Goal: Entertainment & Leisure: Consume media (video, audio)

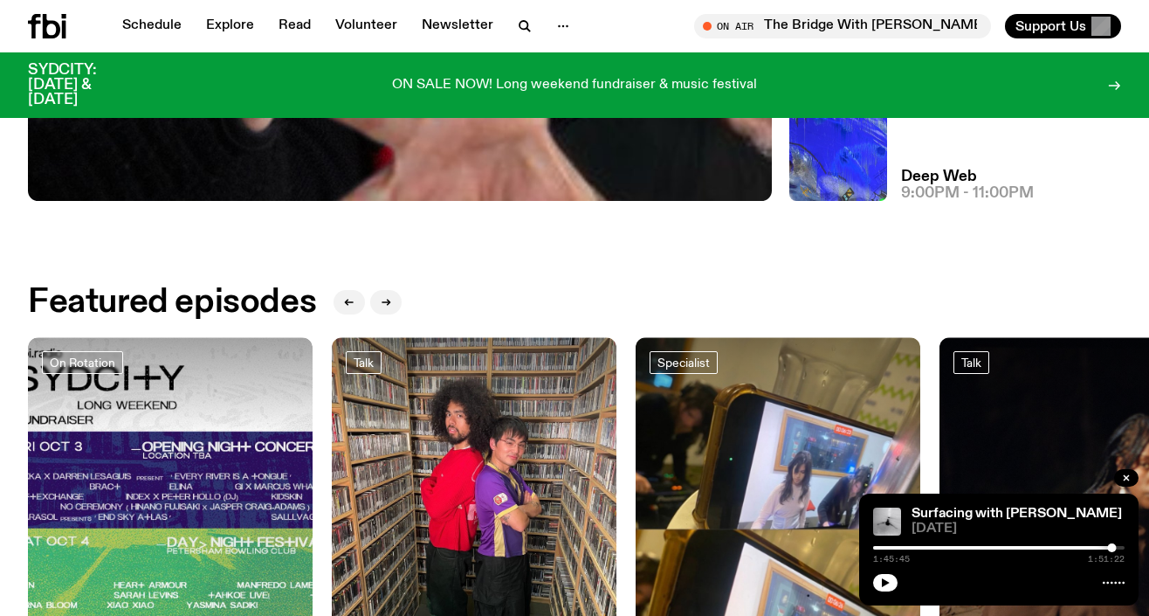
scroll to position [643, 0]
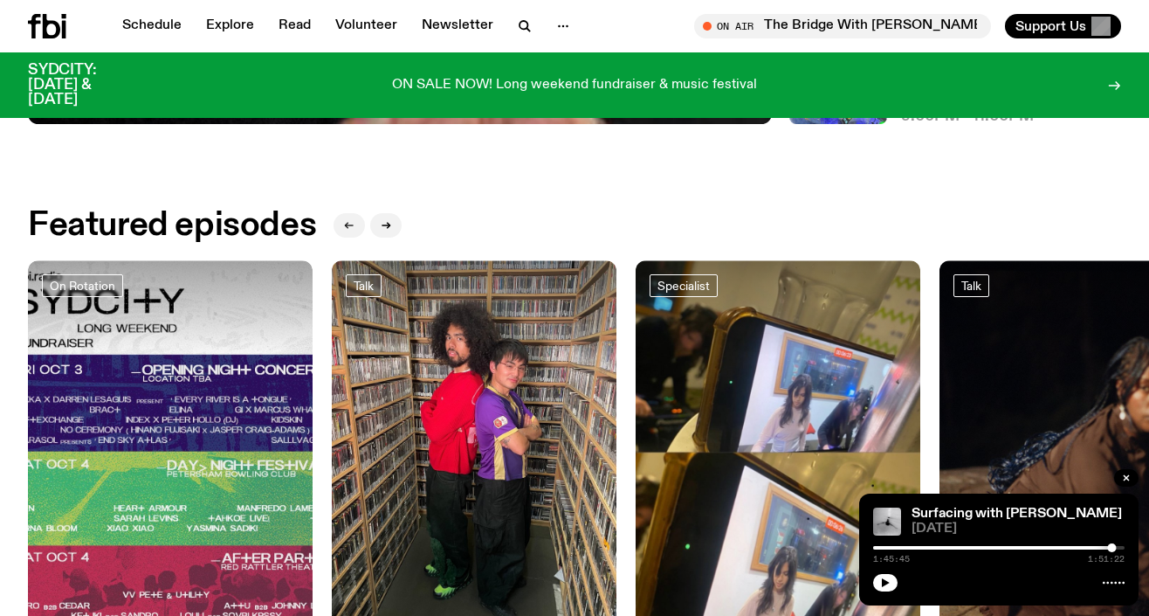
click at [347, 225] on icon "button" at bounding box center [349, 225] width 10 height 10
click at [381, 224] on icon "button" at bounding box center [386, 225] width 10 height 10
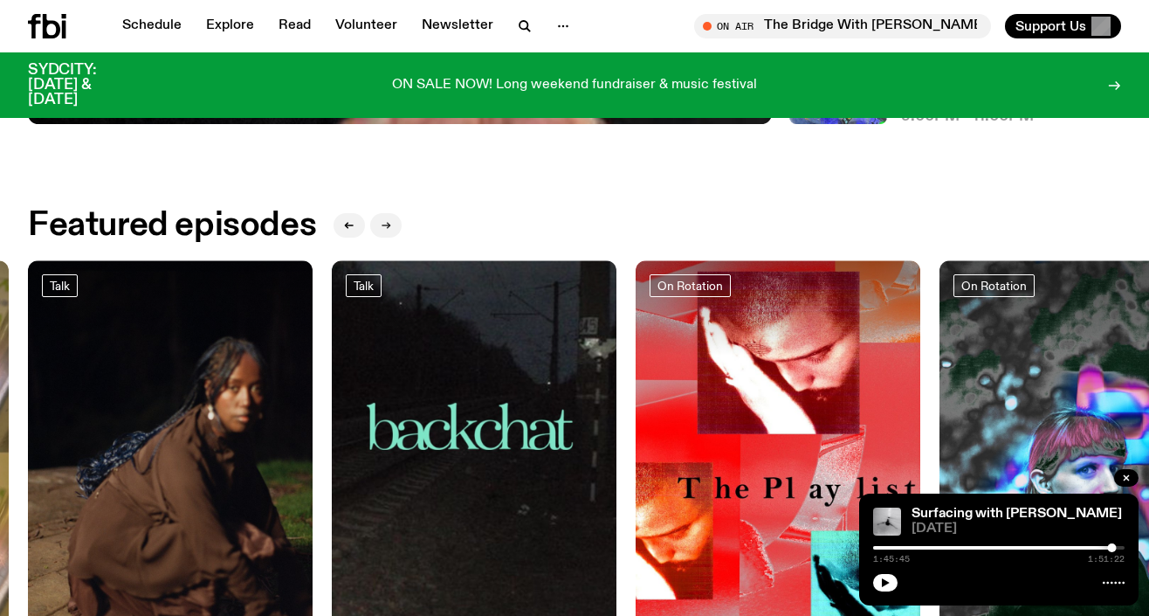
click at [381, 224] on icon "button" at bounding box center [386, 225] width 10 height 10
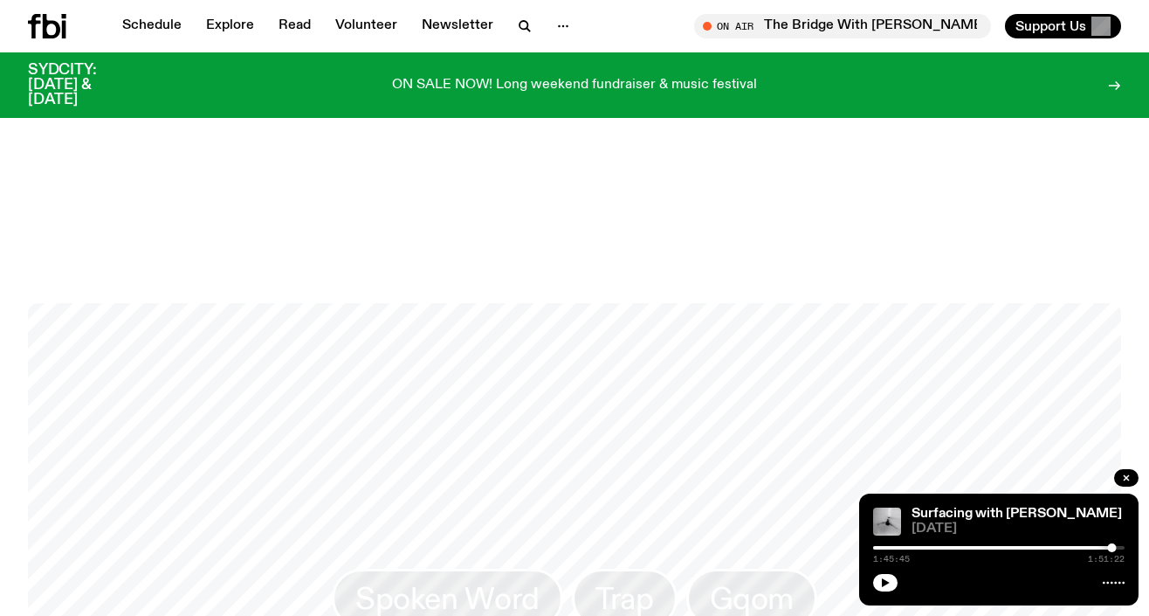
scroll to position [1287, 0]
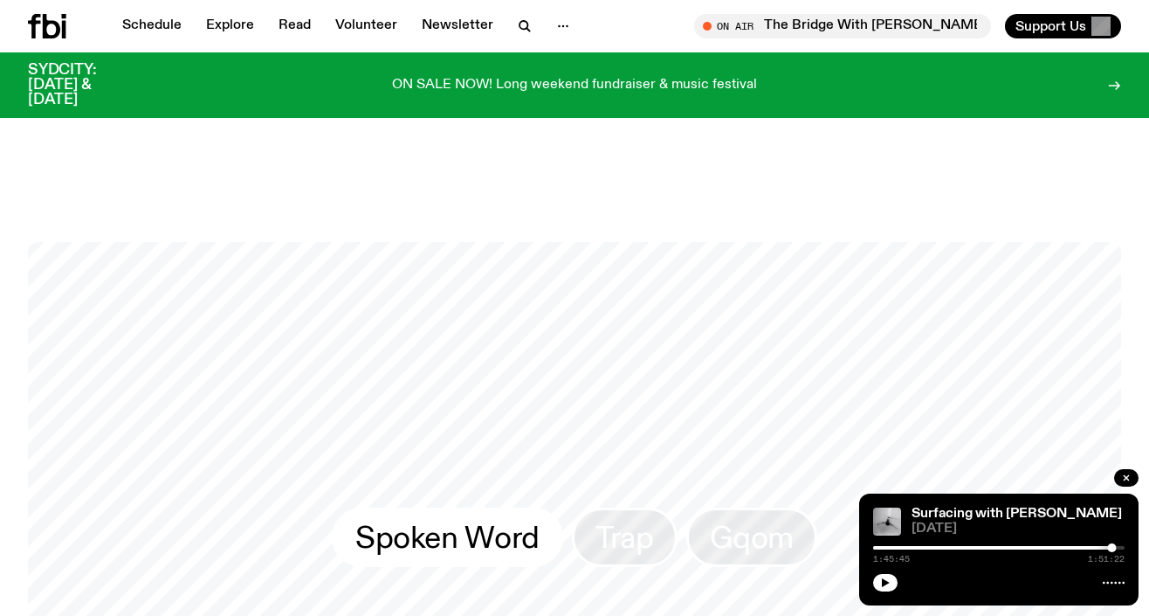
click at [463, 507] on link "Spoken Word" at bounding box center [447, 536] width 231 height 59
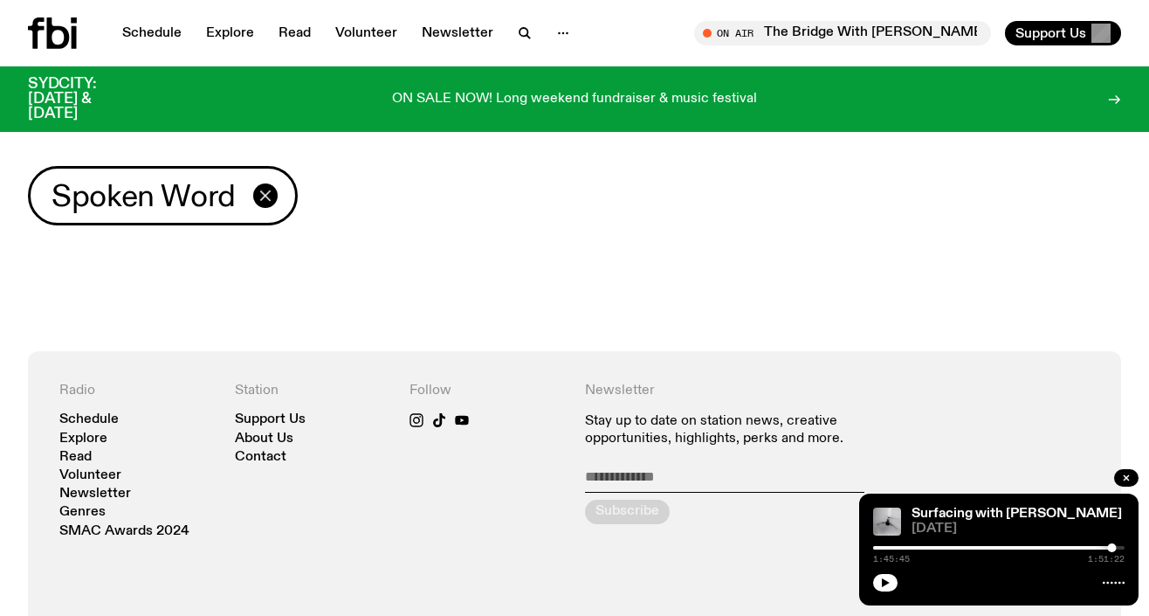
click at [267, 190] on icon "button" at bounding box center [265, 195] width 21 height 21
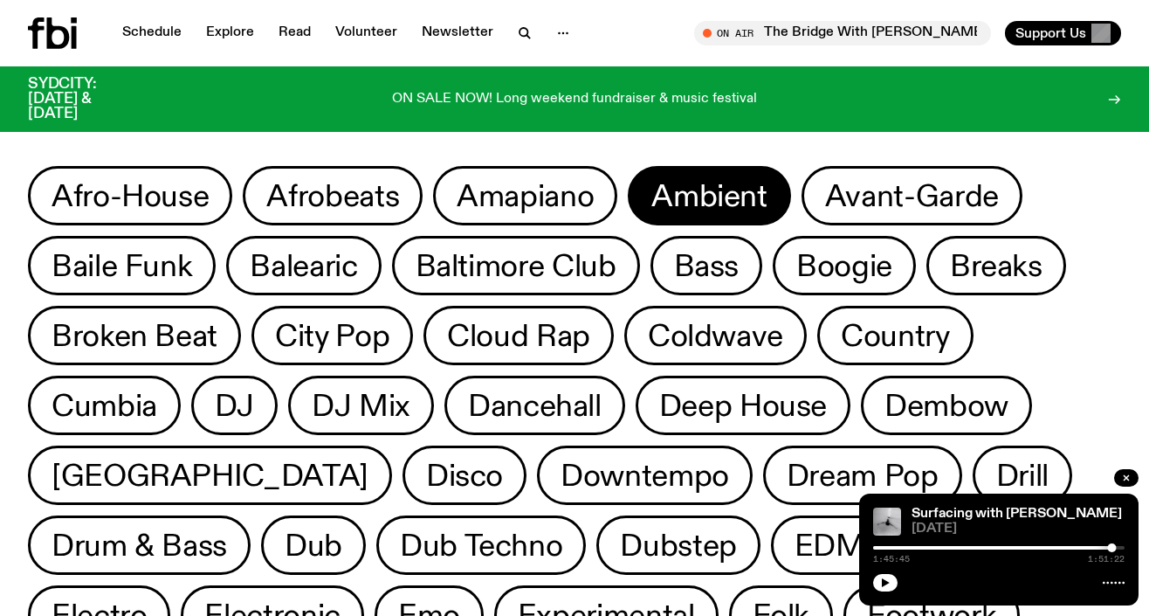
click at [674, 198] on span "Ambient" at bounding box center [709, 196] width 115 height 34
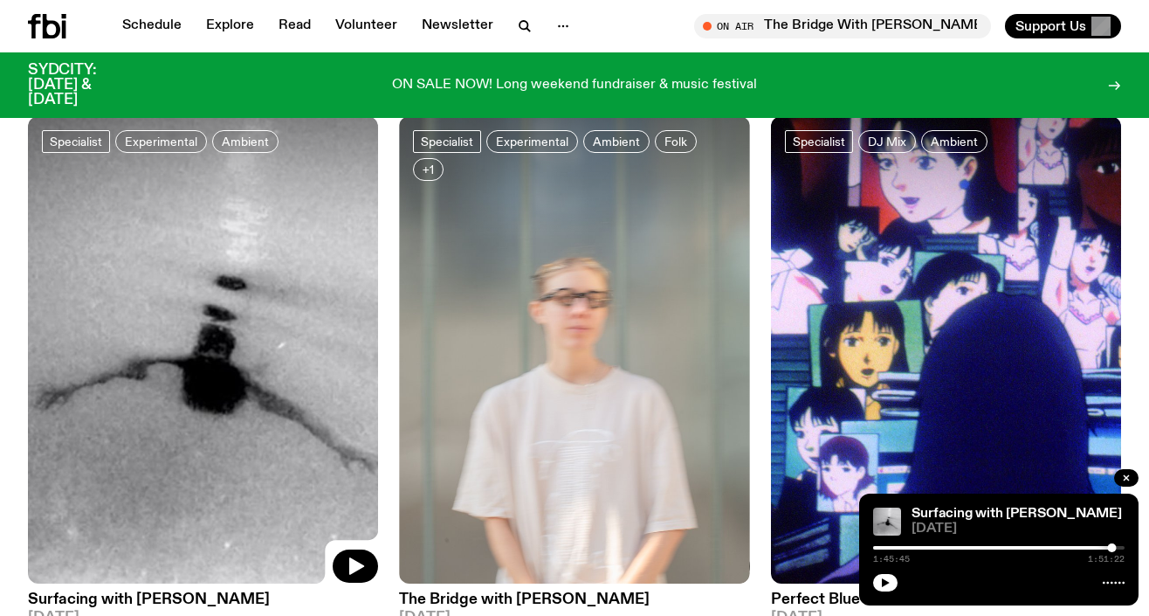
scroll to position [151, 0]
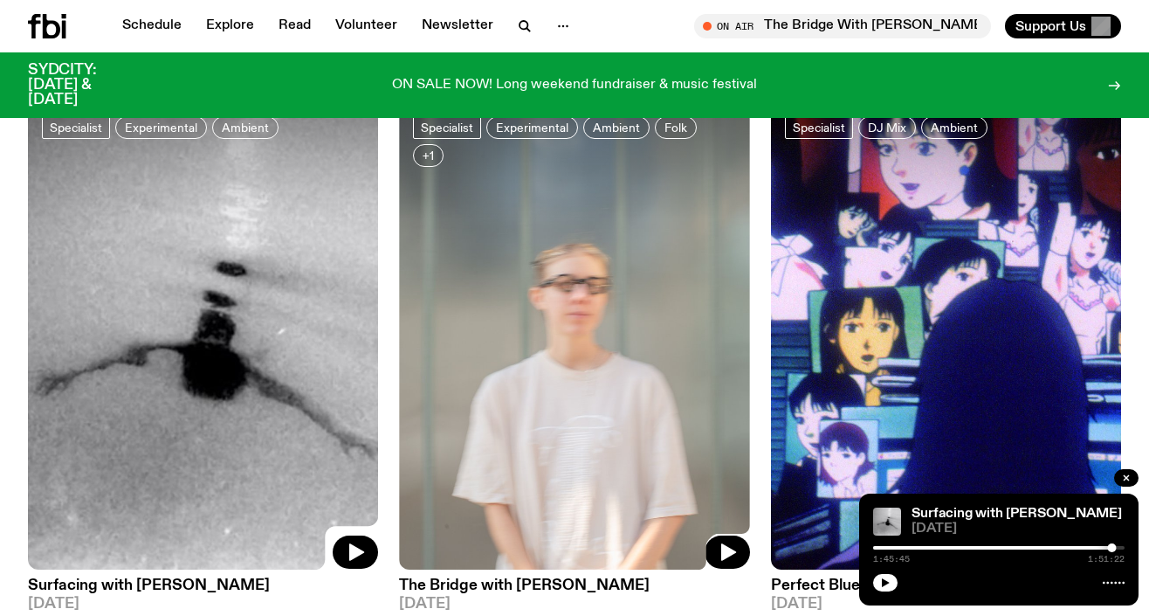
click at [473, 329] on img at bounding box center [574, 335] width 350 height 467
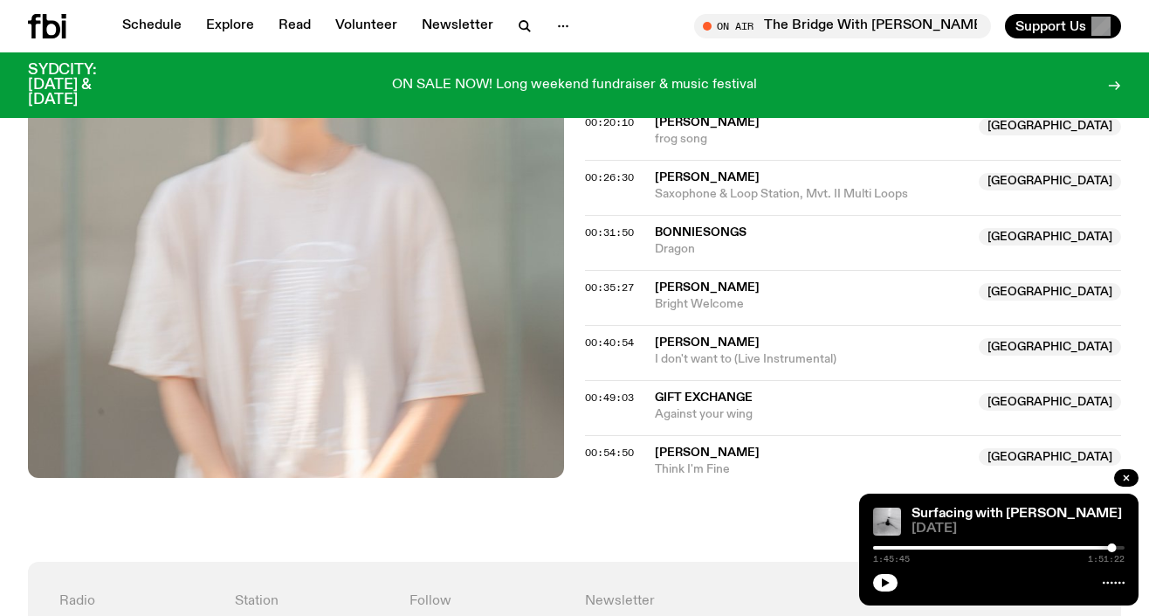
scroll to position [986, 0]
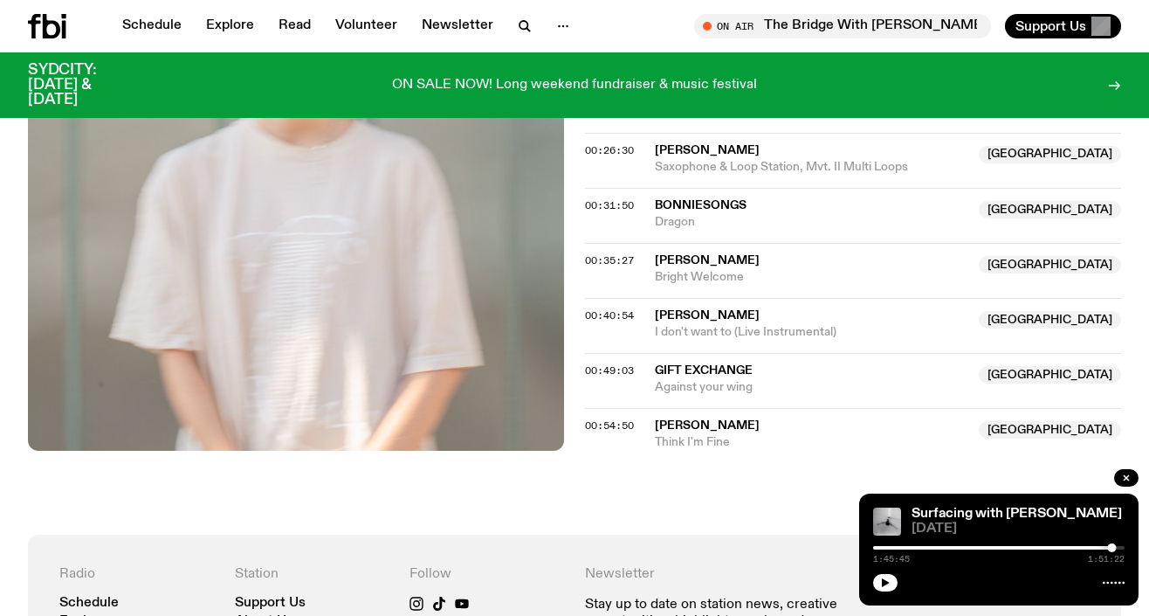
click at [684, 256] on span "Alister Spence" at bounding box center [707, 260] width 105 height 12
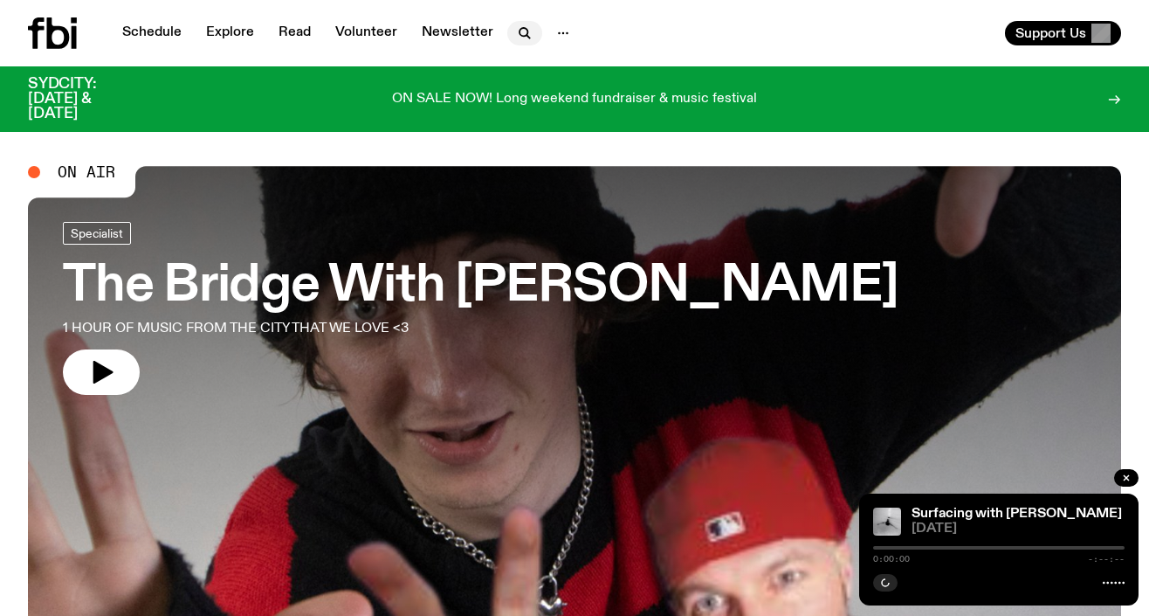
click at [523, 34] on icon "button" at bounding box center [524, 33] width 21 height 21
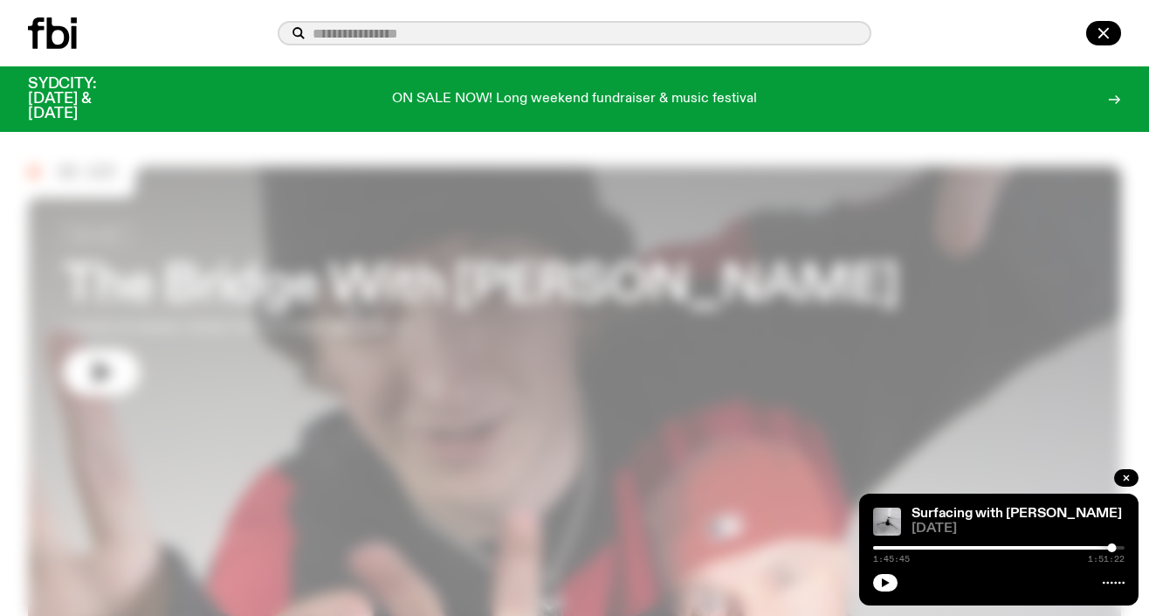
paste input "********"
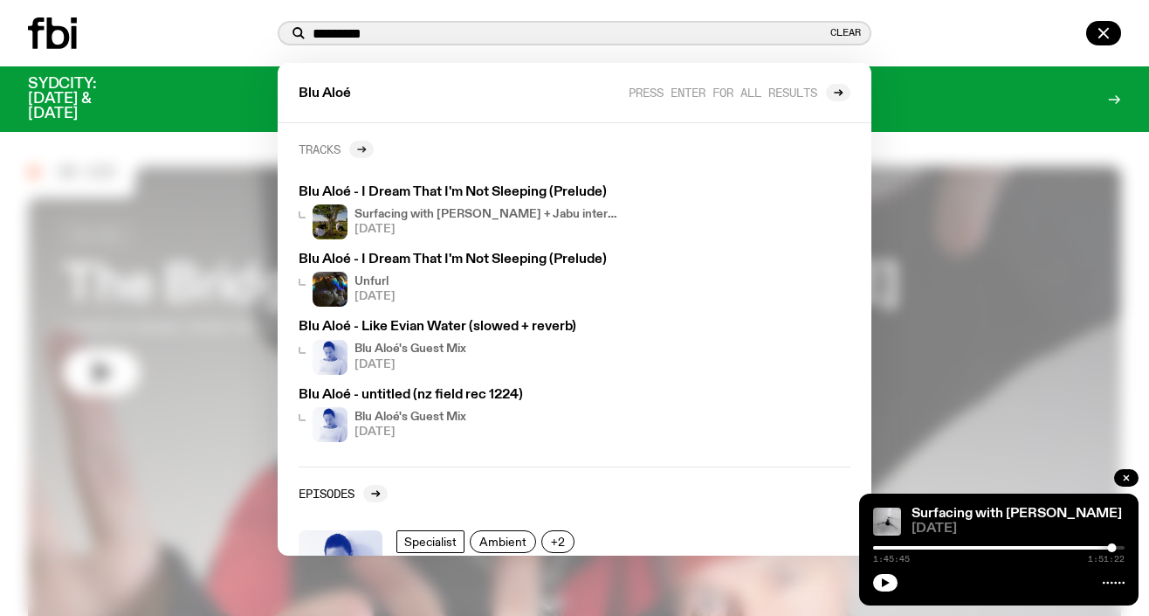
type input "********"
click at [361, 148] on icon at bounding box center [361, 149] width 10 height 10
